Goal: Check status: Check status

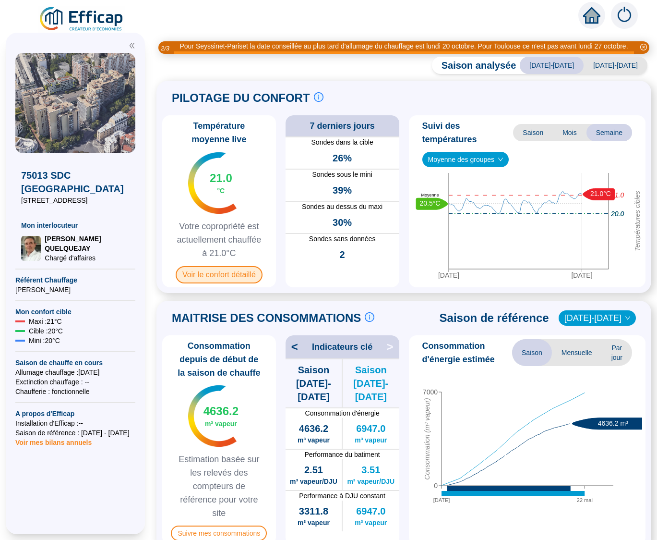
click at [230, 283] on span "Voir le confort détaillé" at bounding box center [219, 274] width 87 height 17
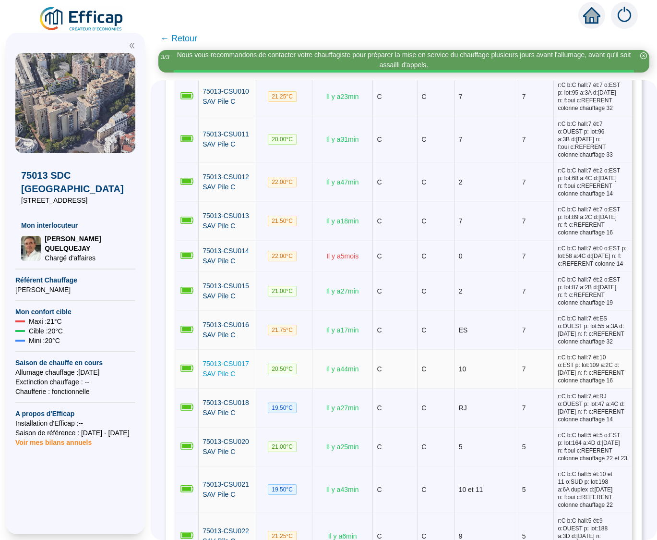
scroll to position [846, 0]
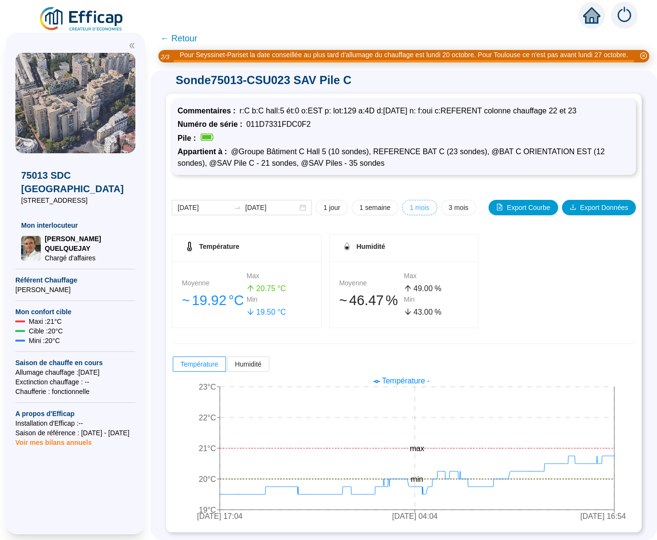
click at [414, 207] on span "1 mois" at bounding box center [420, 208] width 20 height 10
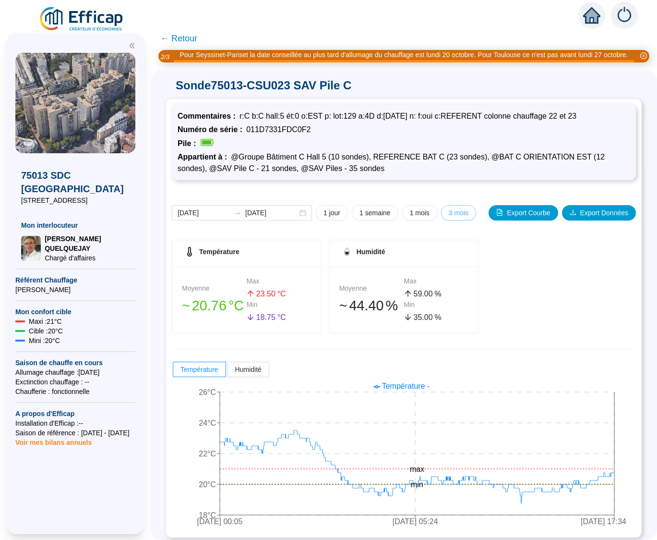
click at [455, 218] on span "3 mois" at bounding box center [459, 213] width 20 height 10
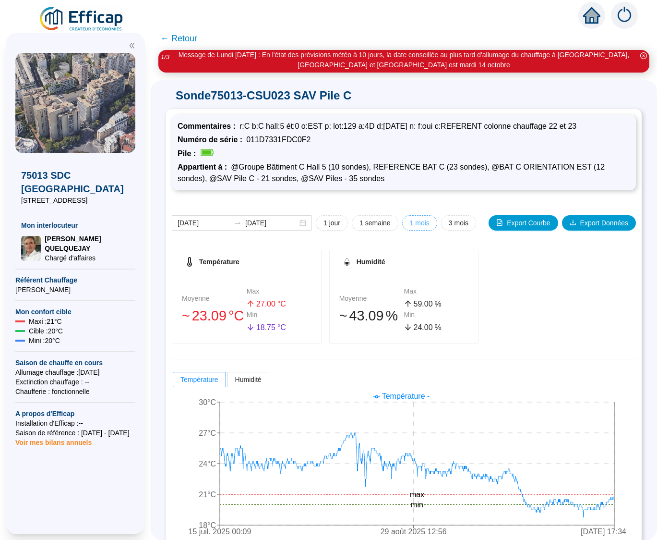
click at [415, 223] on span "1 mois" at bounding box center [420, 223] width 20 height 10
type input "[DATE]"
